Goal: Transaction & Acquisition: Purchase product/service

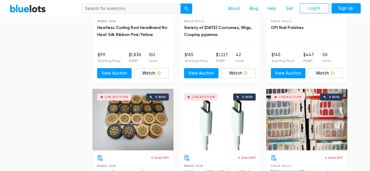
scroll to position [1141, 0]
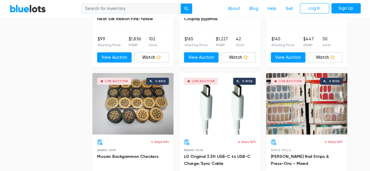
click at [141, 11] on input "search" at bounding box center [130, 9] width 99 height 11
type input "pallet"
click at [180, 4] on button "submit" at bounding box center [186, 9] width 12 height 11
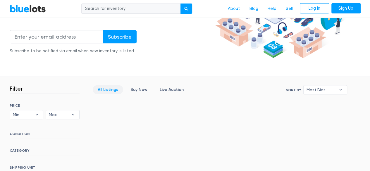
scroll to position [87, 0]
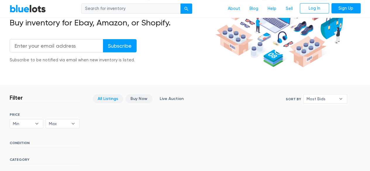
click at [138, 98] on link "Buy Now" at bounding box center [138, 98] width 27 height 9
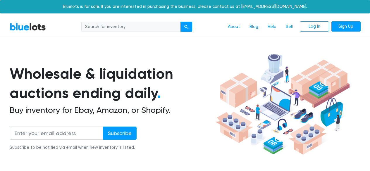
scroll to position [157, 0]
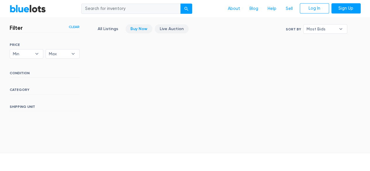
click at [176, 27] on link "Live Auction" at bounding box center [172, 28] width 34 height 9
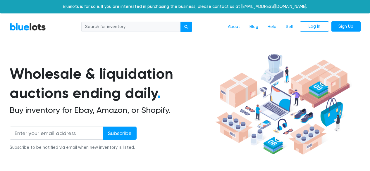
scroll to position [157, 0]
